Goal: Information Seeking & Learning: Find contact information

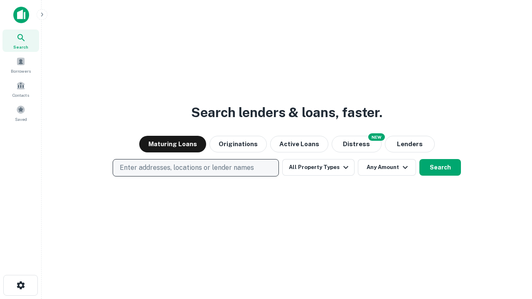
click at [195, 168] on p "Enter addresses, locations or lender names" at bounding box center [187, 168] width 134 height 10
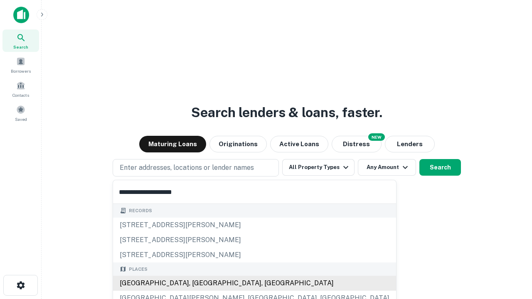
click at [199, 283] on div "[GEOGRAPHIC_DATA], [GEOGRAPHIC_DATA], [GEOGRAPHIC_DATA]" at bounding box center [254, 283] width 283 height 15
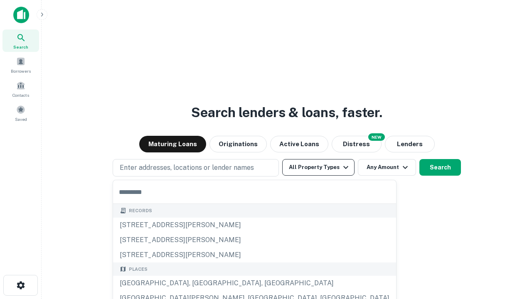
click at [318, 167] on button "All Property Types" at bounding box center [318, 167] width 72 height 17
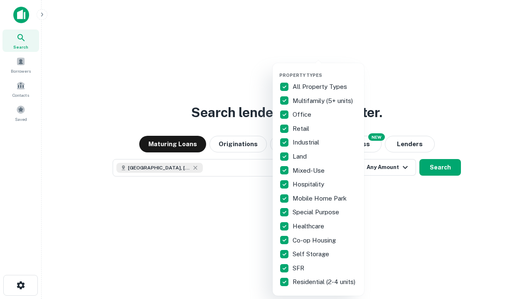
click at [325, 70] on button "button" at bounding box center [324, 70] width 91 height 0
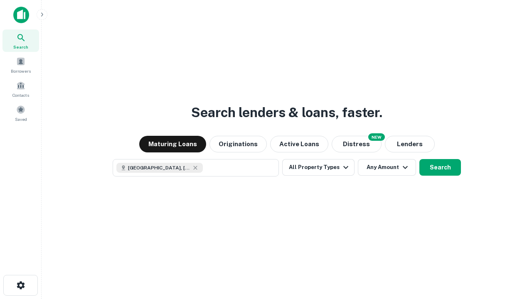
scroll to position [13, 0]
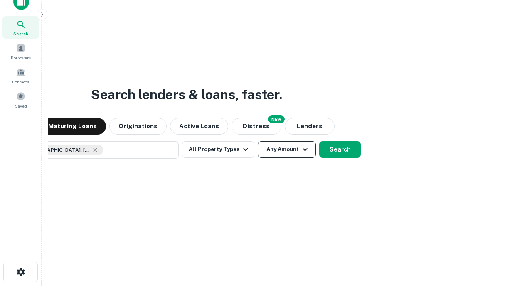
click at [258, 141] on button "Any Amount" at bounding box center [287, 149] width 58 height 17
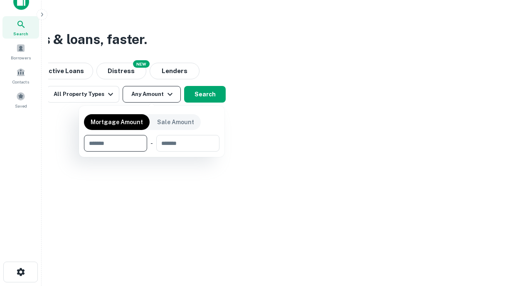
type input "*******"
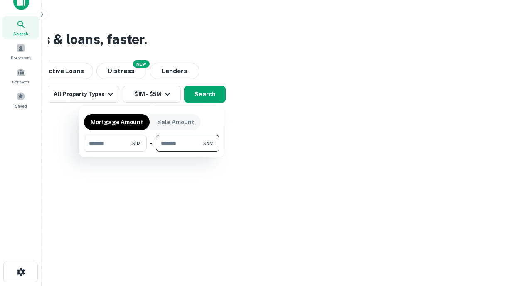
type input "*******"
click at [152, 152] on button "button" at bounding box center [151, 152] width 135 height 0
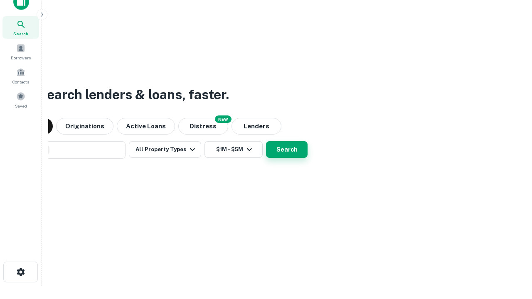
click at [266, 141] on button "Search" at bounding box center [287, 149] width 42 height 17
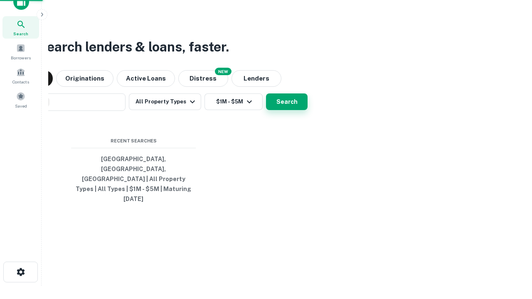
scroll to position [22, 235]
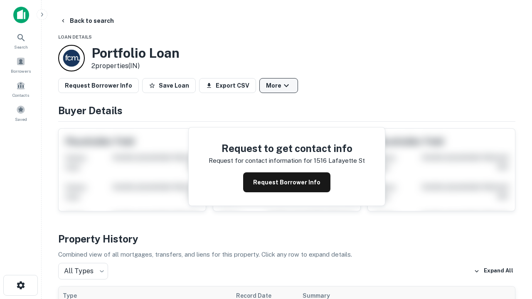
click at [278, 86] on button "More" at bounding box center [278, 85] width 39 height 15
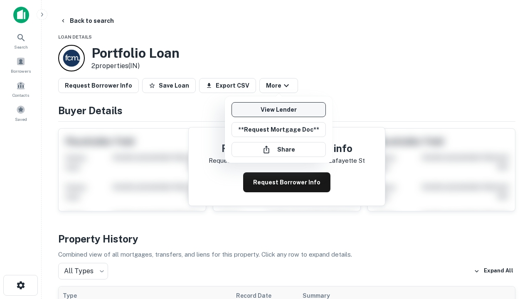
click at [278, 110] on link "View Lender" at bounding box center [278, 109] width 94 height 15
